Goal: Share content

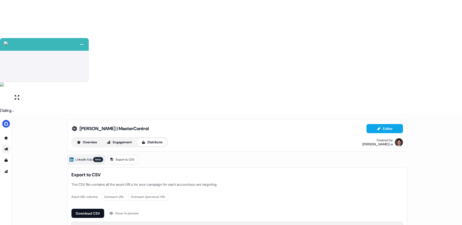
click at [75, 126] on icon at bounding box center [74, 128] width 5 height 5
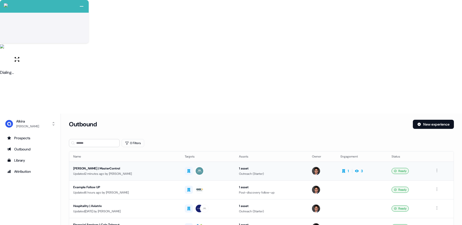
click at [134, 171] on div "Updated 2 minutes ago by Hugh Le" at bounding box center [124, 173] width 103 height 5
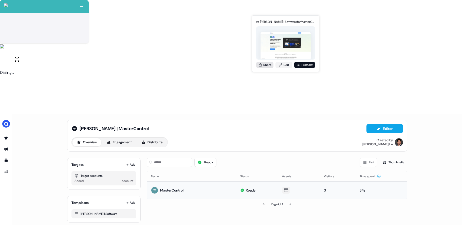
click at [268, 65] on button "Share" at bounding box center [264, 65] width 17 height 7
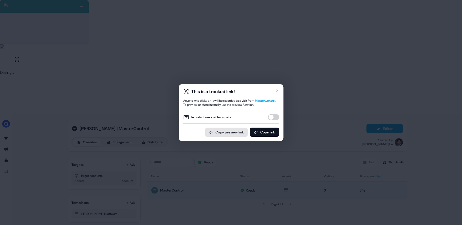
click at [238, 135] on button "Copy preview link" at bounding box center [226, 132] width 43 height 9
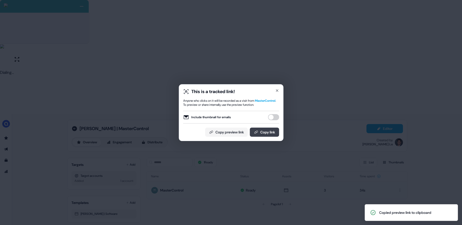
click at [267, 134] on button "Copy link" at bounding box center [264, 132] width 29 height 9
click at [277, 90] on icon "button" at bounding box center [277, 90] width 4 height 4
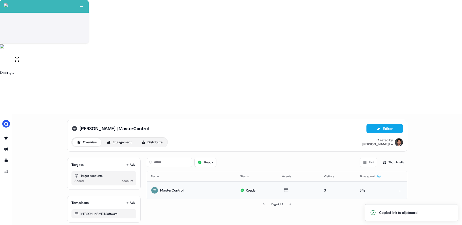
click at [74, 126] on icon at bounding box center [74, 128] width 5 height 5
click at [75, 126] on icon at bounding box center [74, 128] width 5 height 5
